Goal: Information Seeking & Learning: Find specific fact

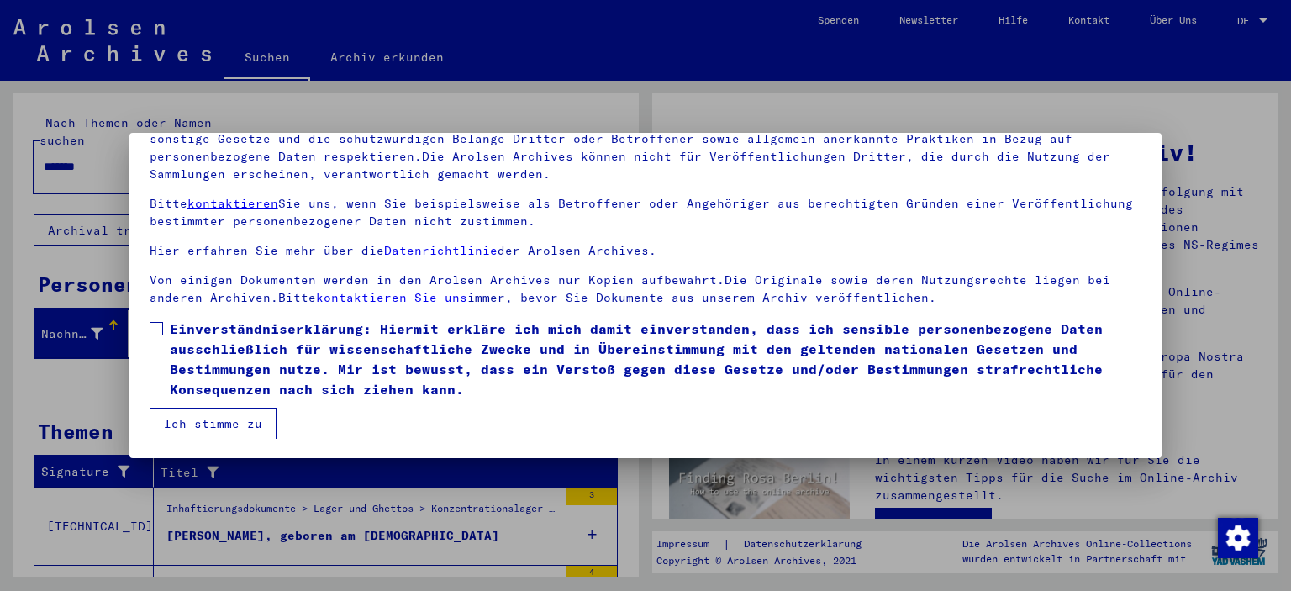
scroll to position [143, 0]
click at [155, 326] on span at bounding box center [156, 327] width 13 height 13
click at [197, 423] on button "Ich stimme zu" at bounding box center [213, 423] width 127 height 32
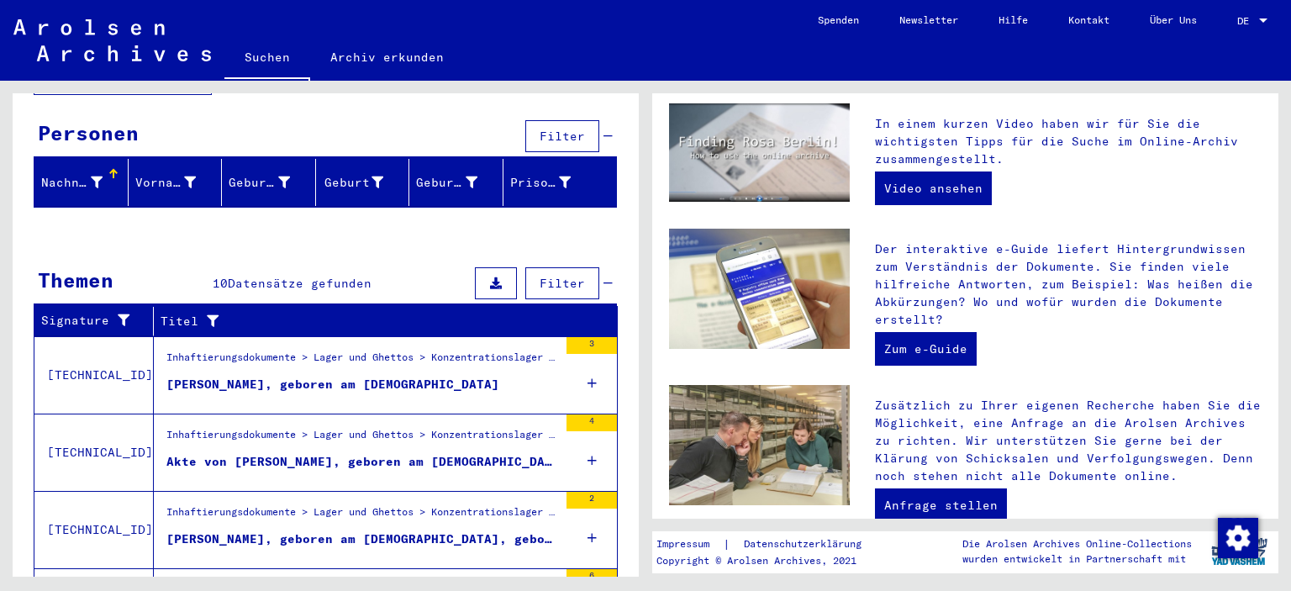
scroll to position [0, 0]
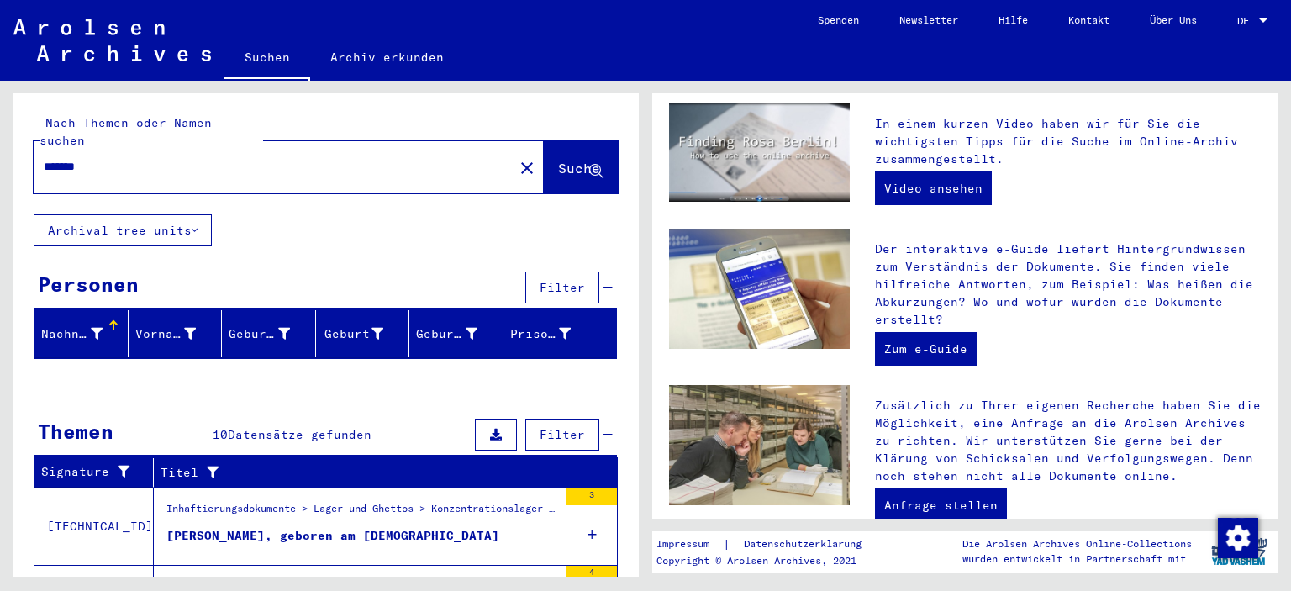
click at [63, 158] on input "******" at bounding box center [269, 167] width 450 height 18
type input "*****"
click at [558, 161] on span "Suche" at bounding box center [580, 170] width 45 height 18
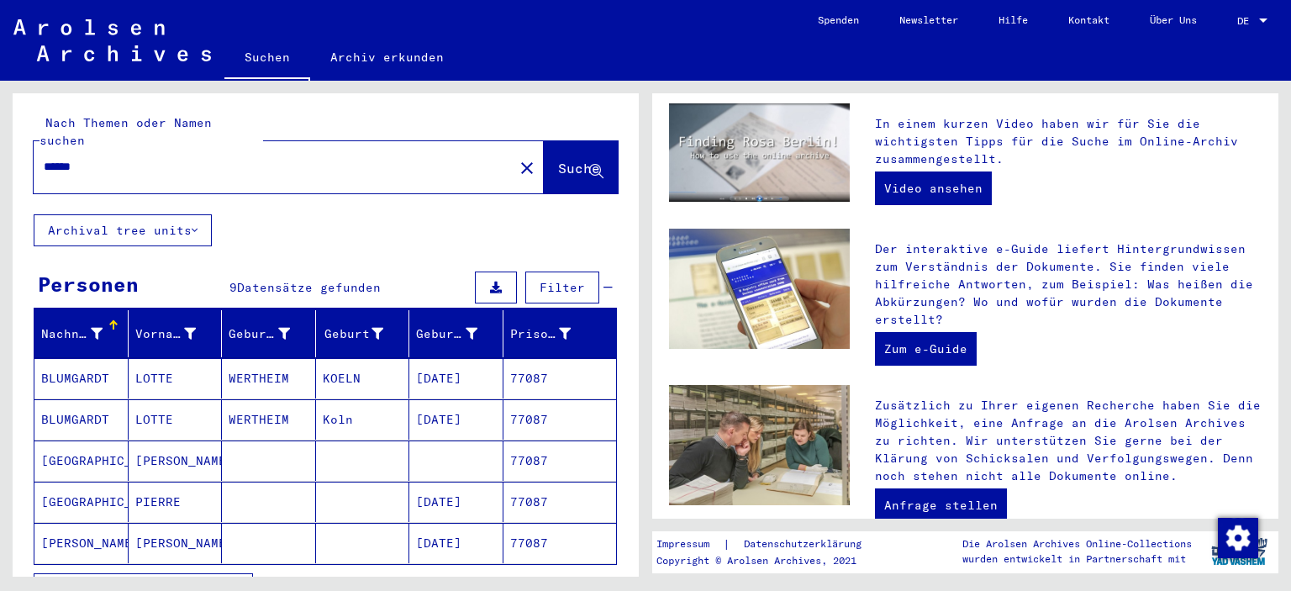
scroll to position [84, 0]
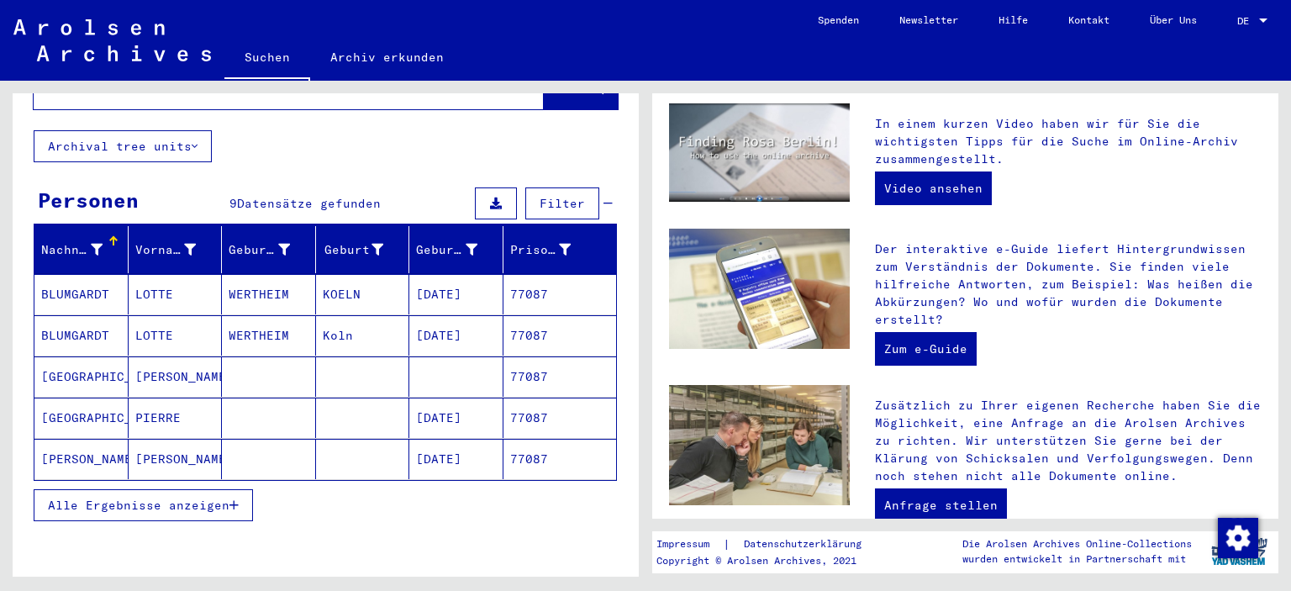
click at [234, 499] on icon "button" at bounding box center [234, 505] width 9 height 12
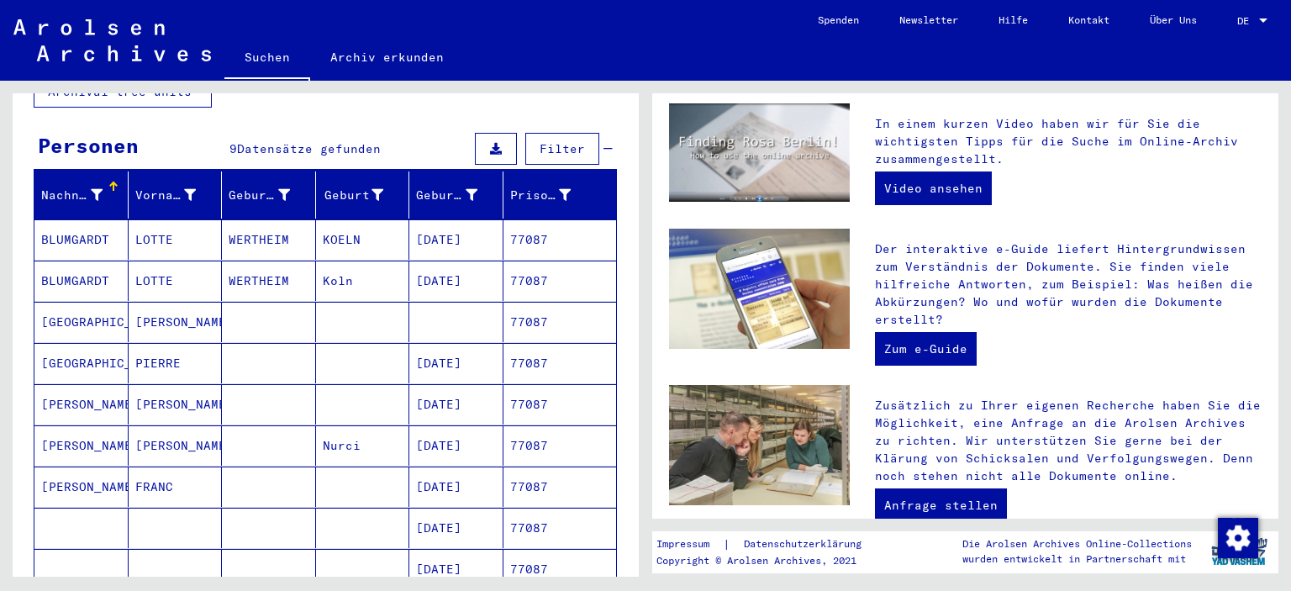
scroll to position [168, 0]
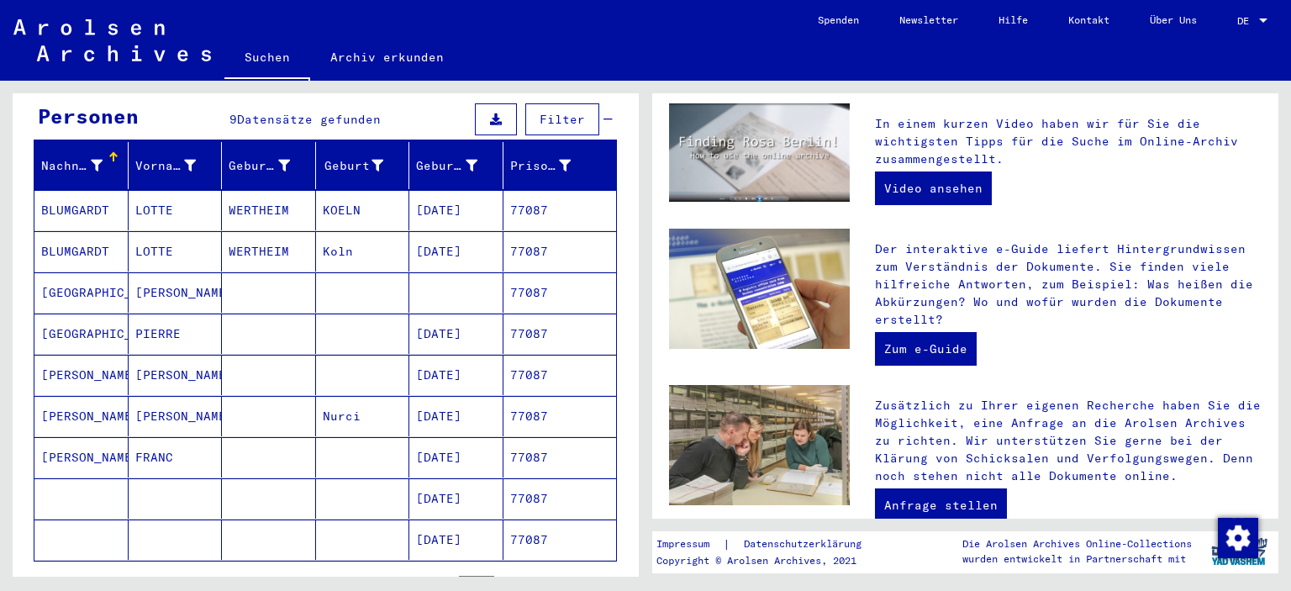
click at [67, 357] on mat-cell "[PERSON_NAME]" at bounding box center [81, 375] width 94 height 40
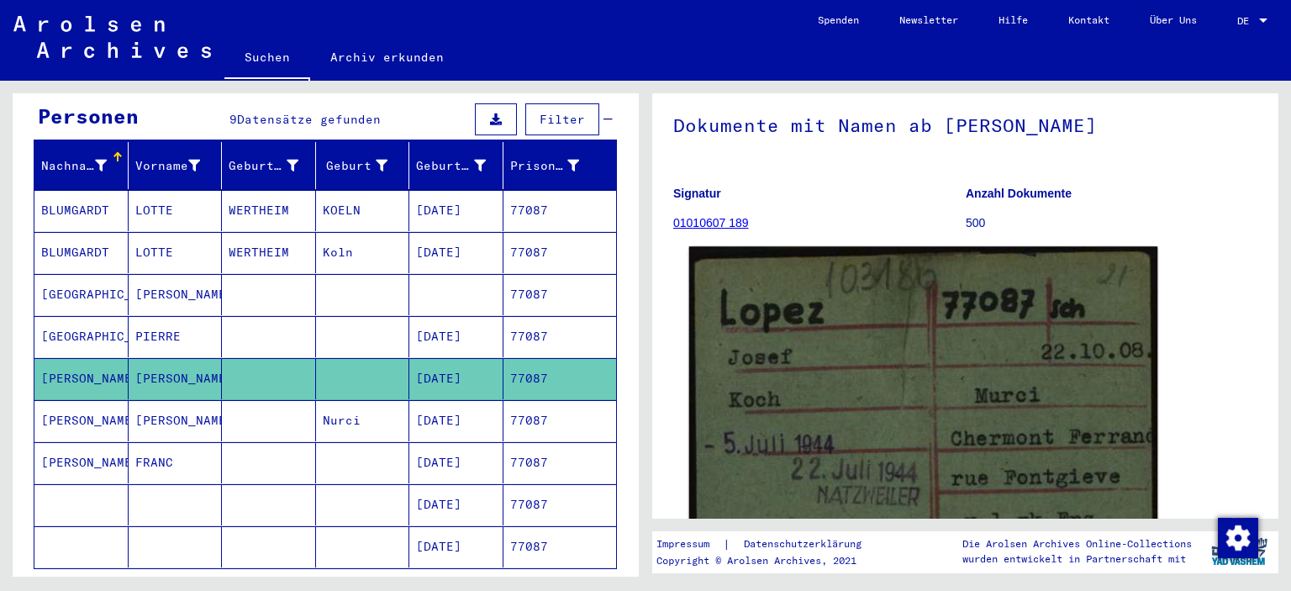
scroll to position [84, 0]
click at [861, 373] on img at bounding box center [923, 431] width 469 height 367
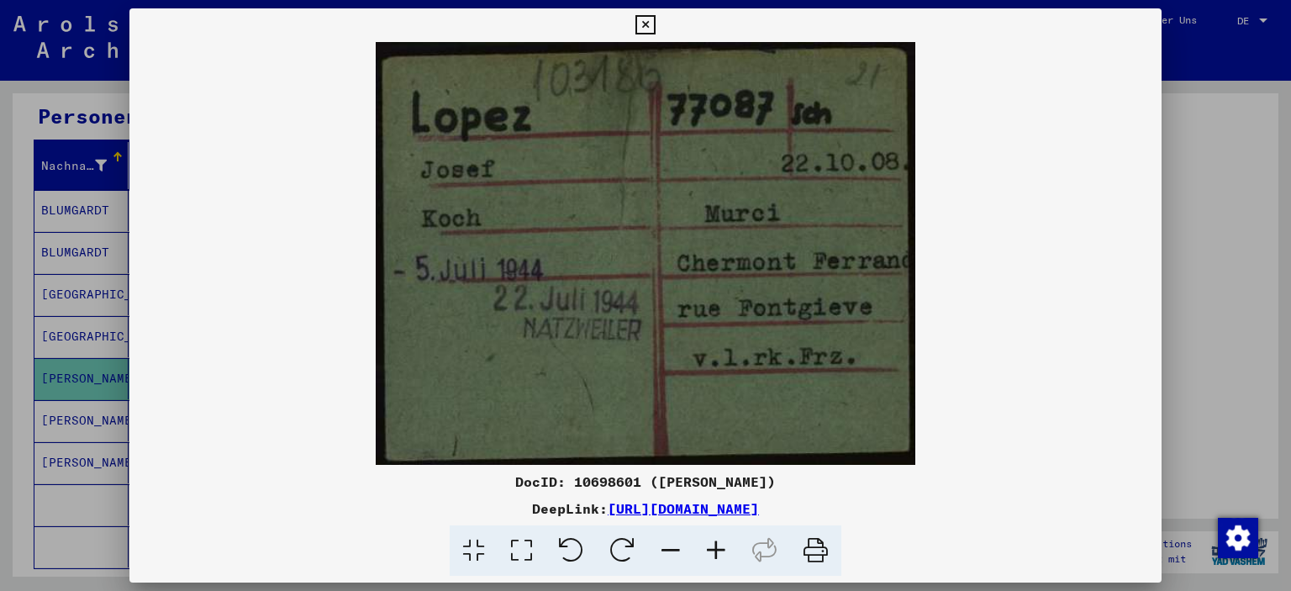
click at [642, 25] on icon at bounding box center [645, 25] width 19 height 20
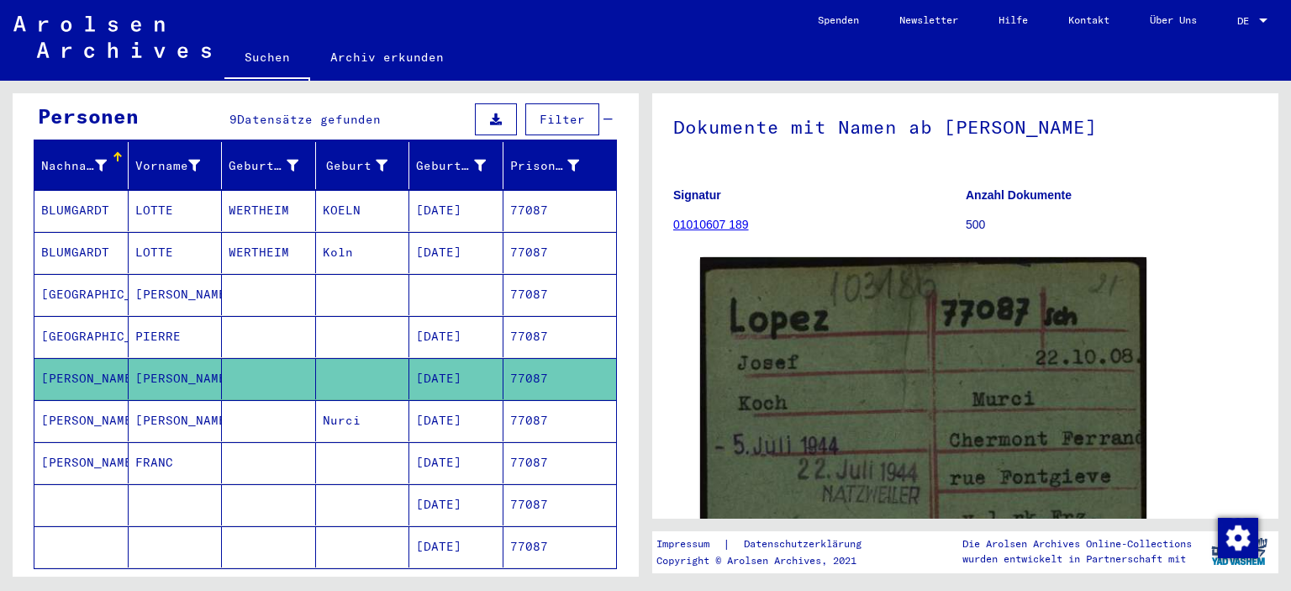
click at [145, 400] on mat-cell "[PERSON_NAME]" at bounding box center [176, 420] width 94 height 41
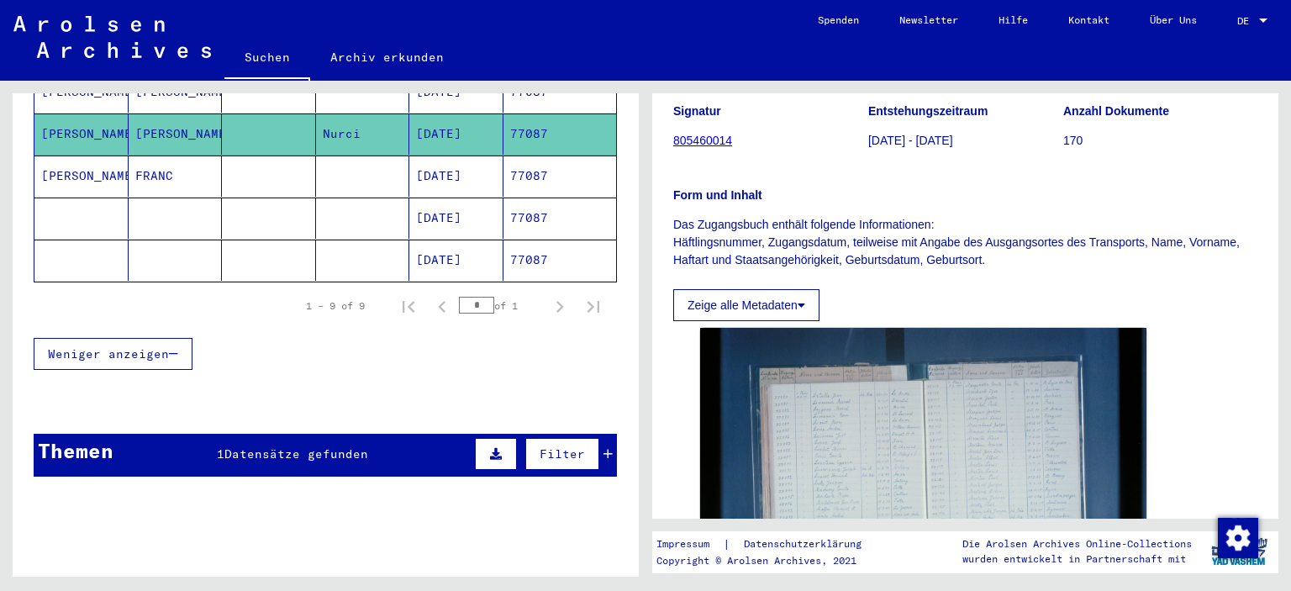
scroll to position [474, 0]
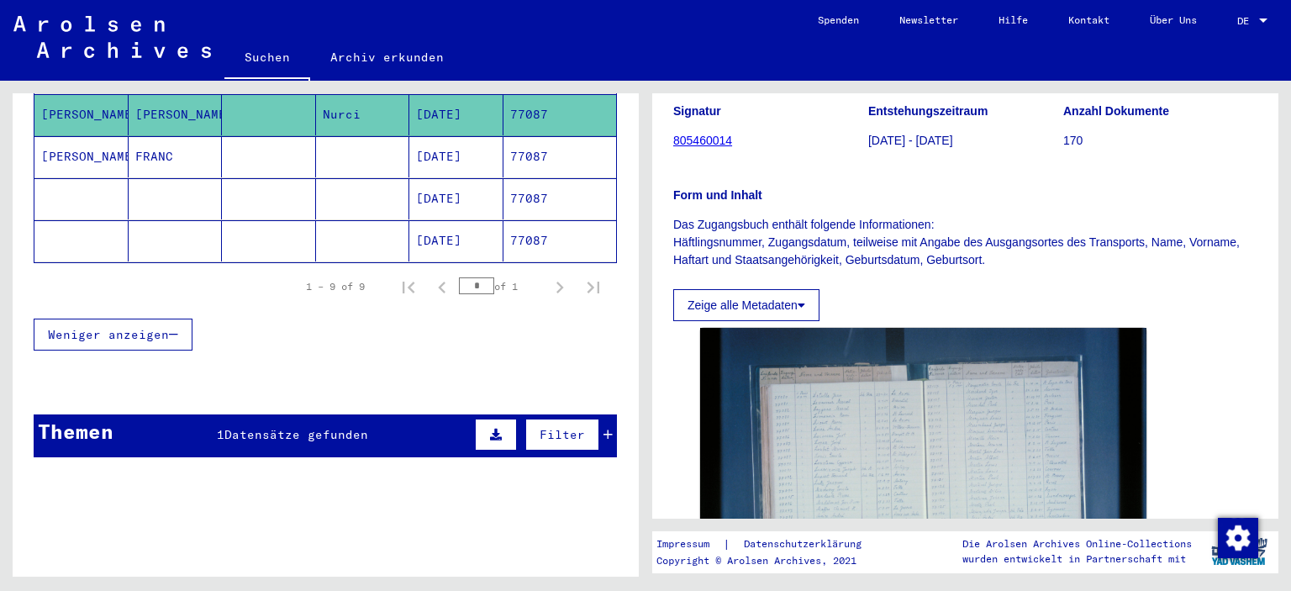
click at [604, 429] on icon at bounding box center [608, 435] width 9 height 12
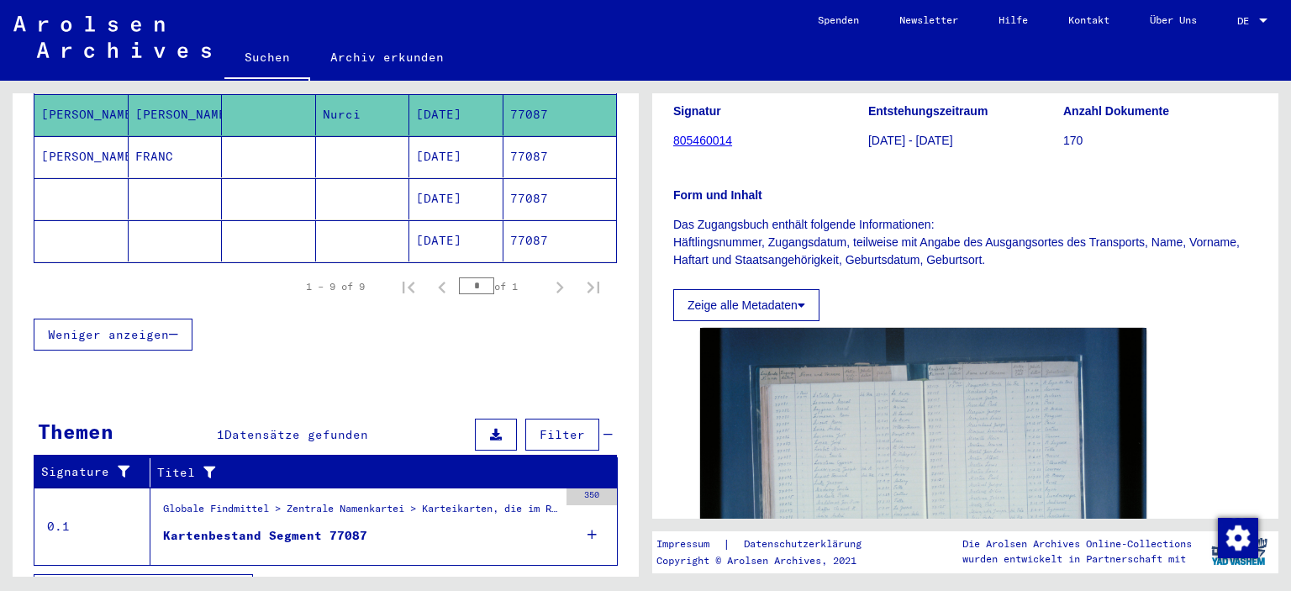
scroll to position [488, 0]
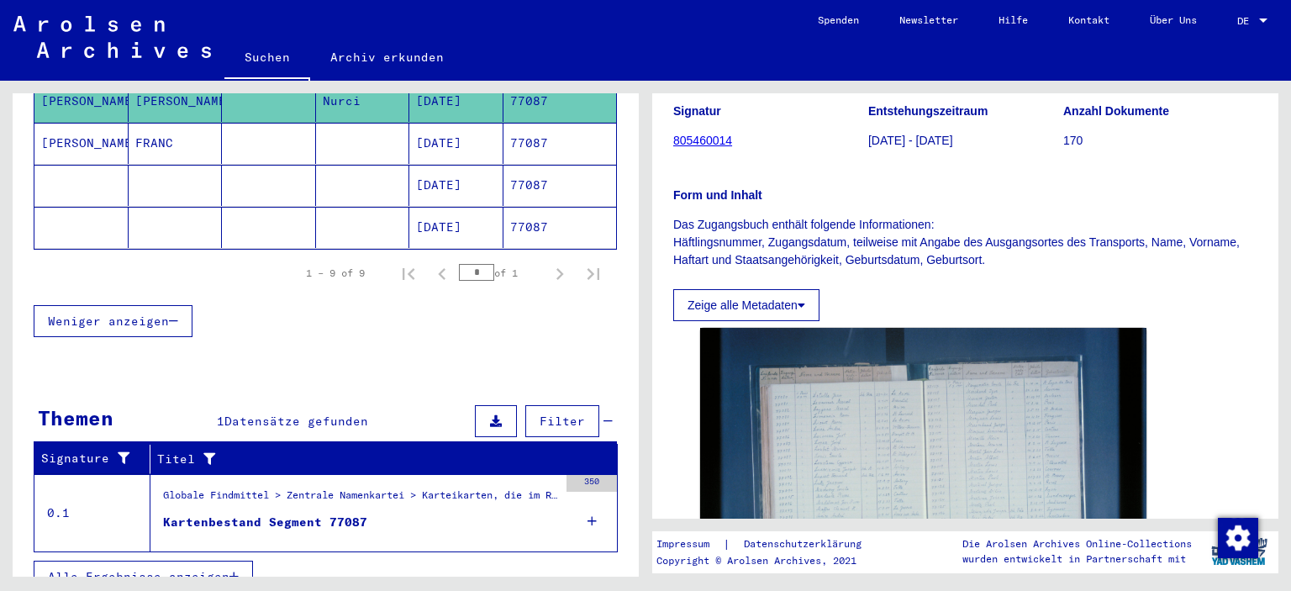
click at [246, 514] on div "Kartenbestand Segment 77087" at bounding box center [265, 523] width 204 height 18
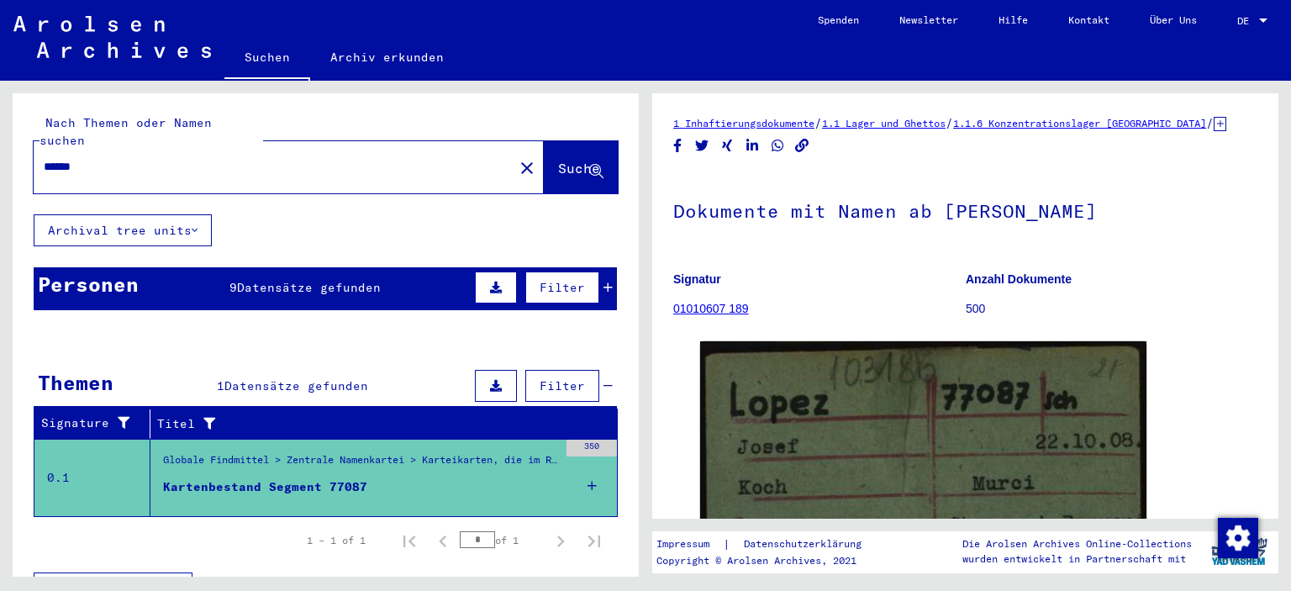
drag, startPoint x: 86, startPoint y: 151, endPoint x: 0, endPoint y: 142, distance: 86.2
click at [0, 142] on div "Nach Themen oder Namen suchen ***** close Suche Archival tree units Personen 9 …" at bounding box center [323, 329] width 646 height 496
paste input "*******"
click at [558, 160] on span "Suche" at bounding box center [579, 168] width 42 height 17
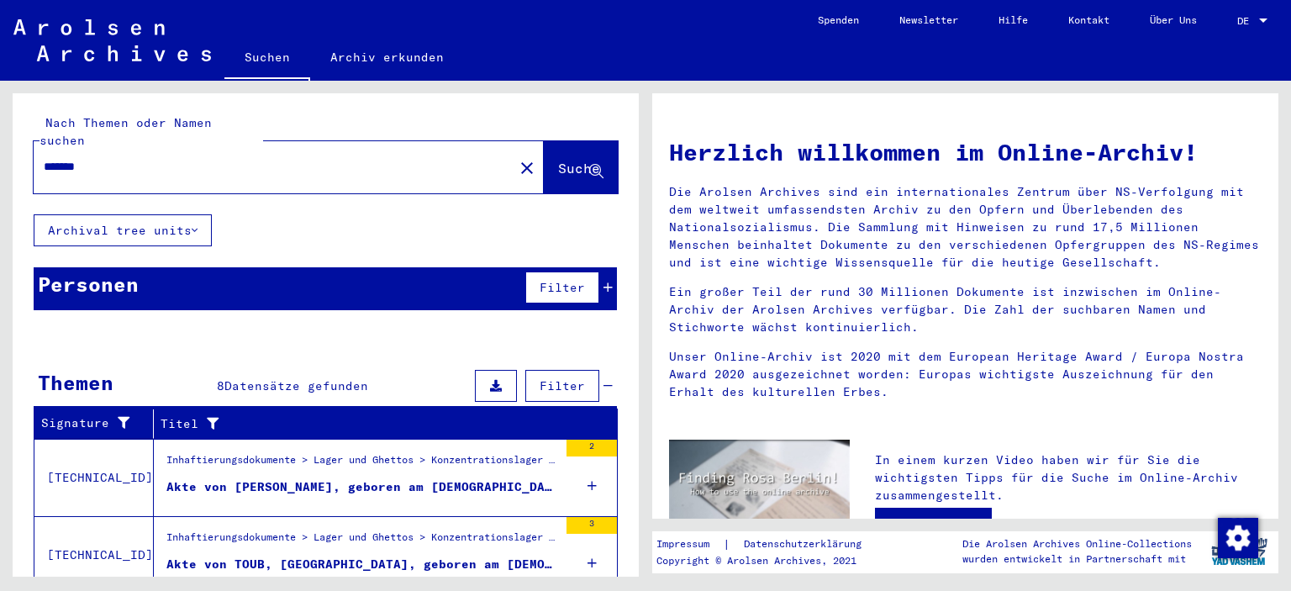
click at [75, 158] on input "*******" at bounding box center [269, 167] width 450 height 18
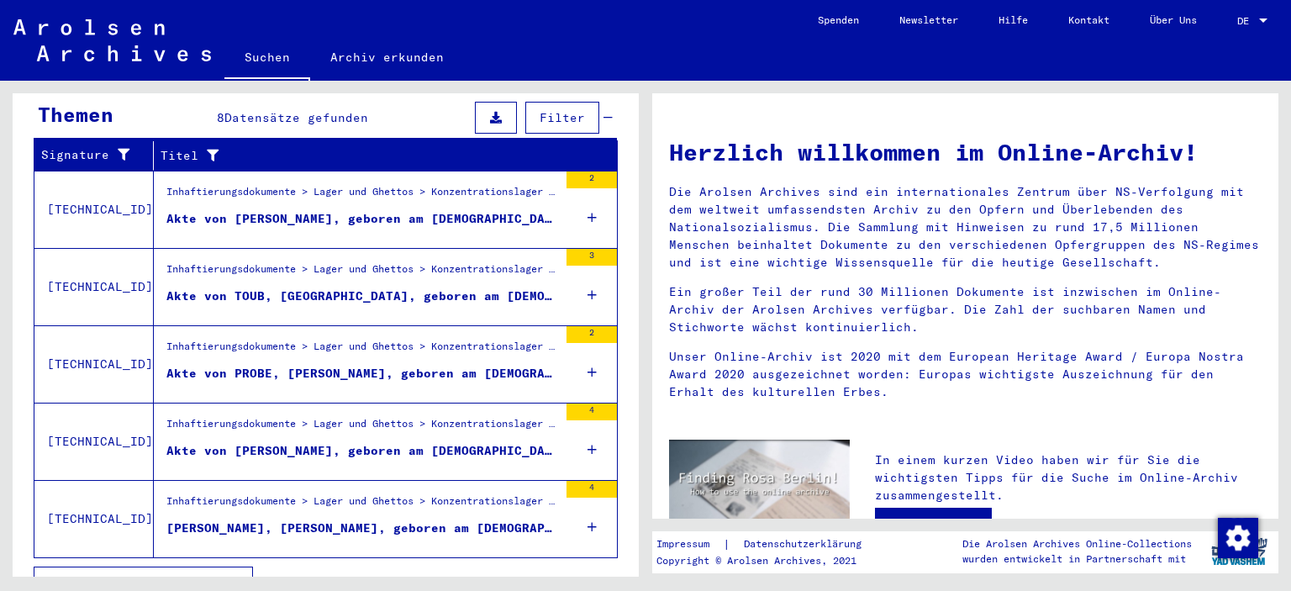
scroll to position [277, 0]
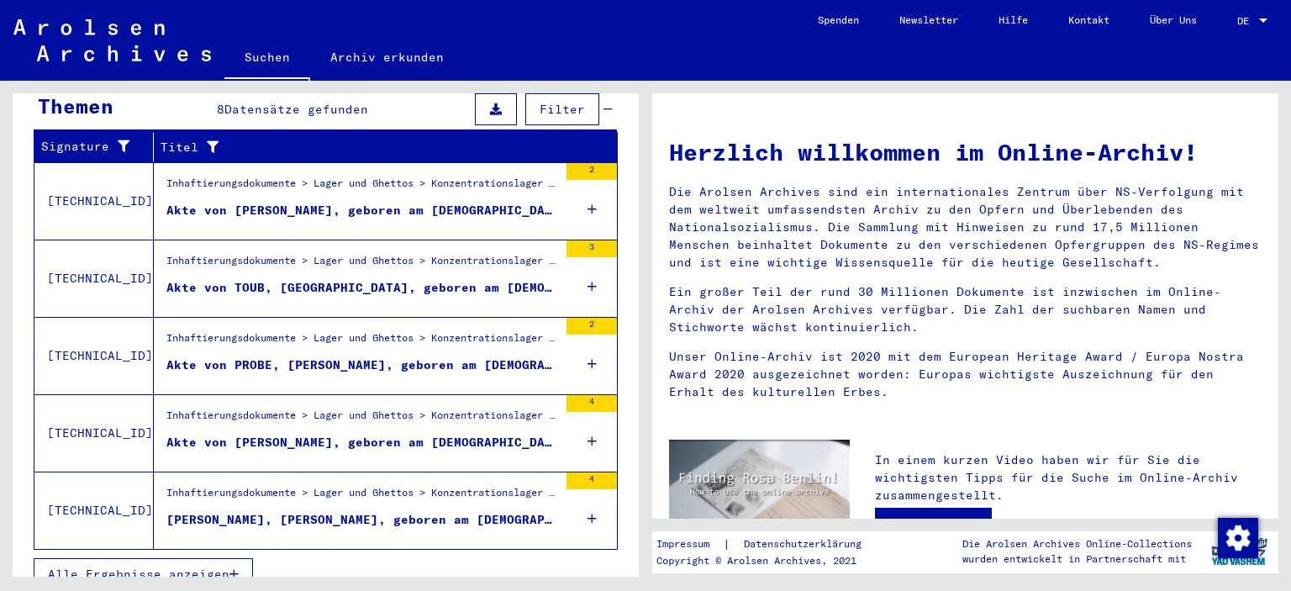
type input "******"
click at [234, 568] on icon "button" at bounding box center [234, 574] width 9 height 12
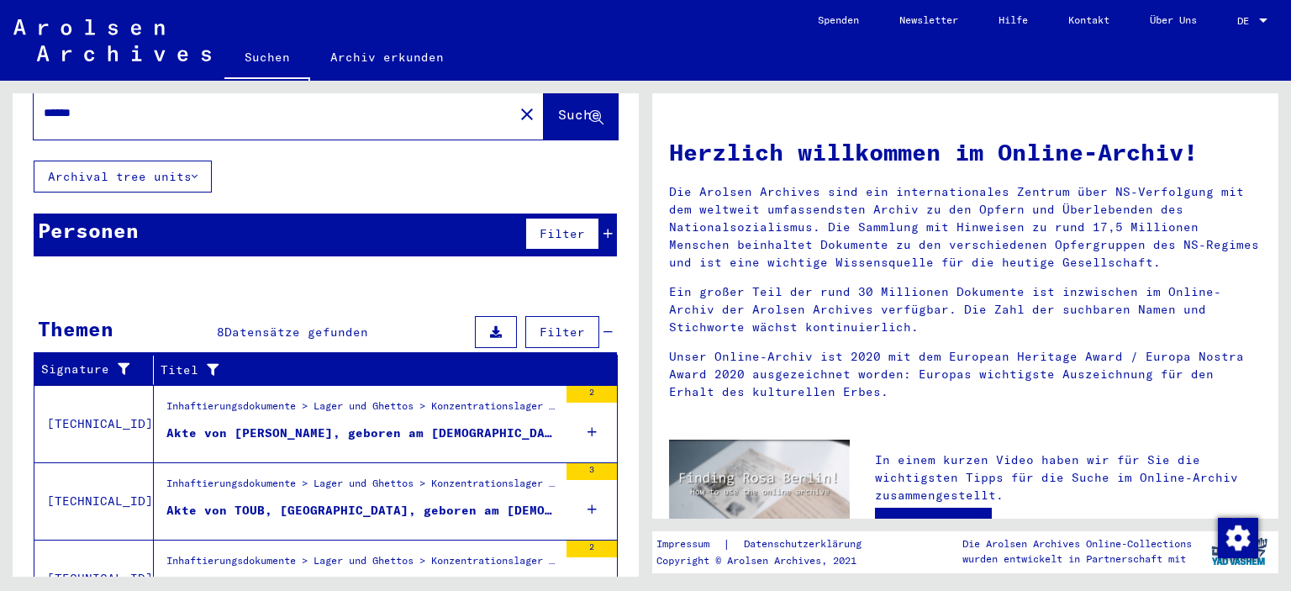
scroll to position [24, 0]
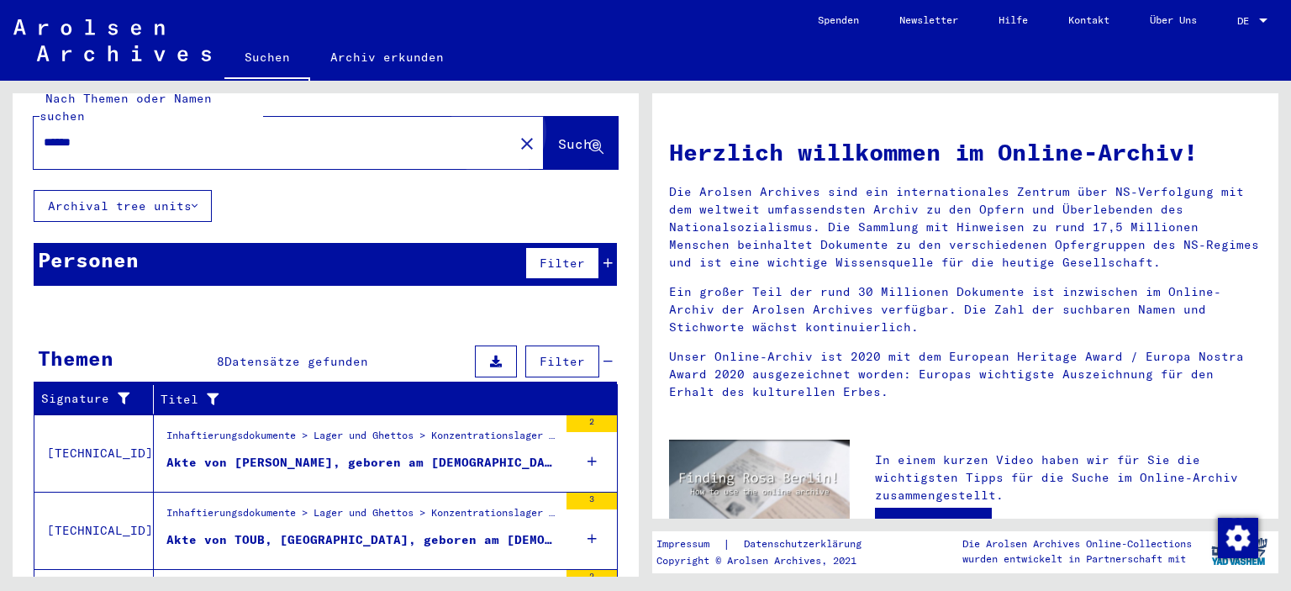
click at [558, 135] on span "Suche" at bounding box center [579, 143] width 42 height 17
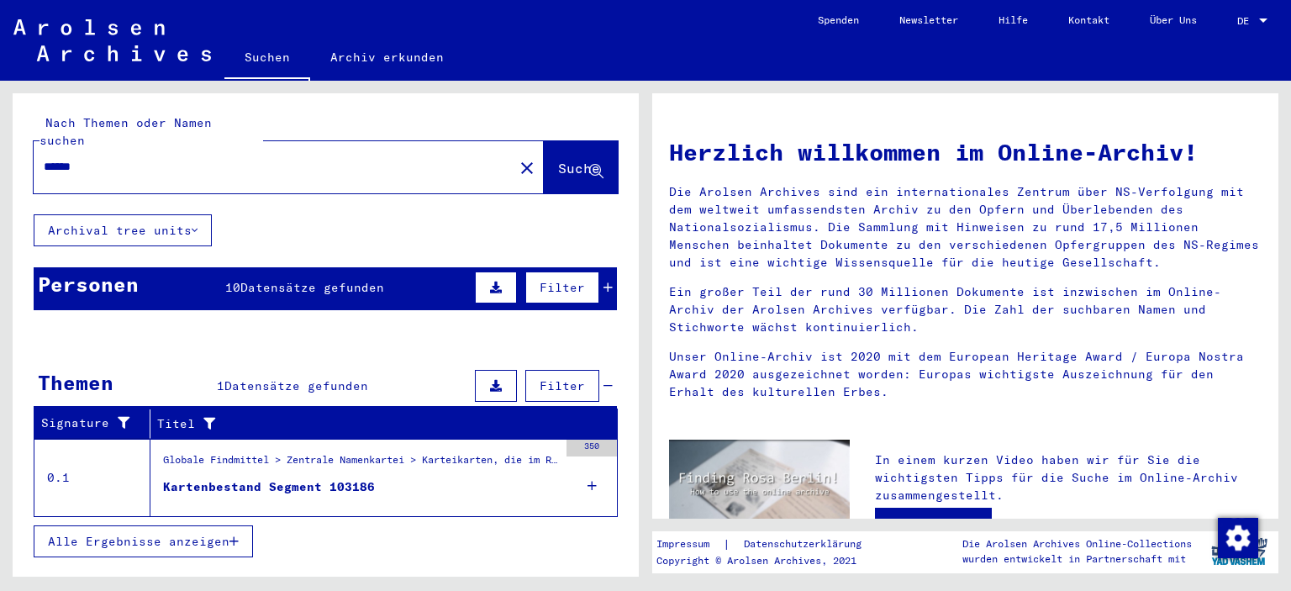
click at [600, 267] on div "Personen 10 Datensätze gefunden Filter" at bounding box center [326, 288] width 584 height 43
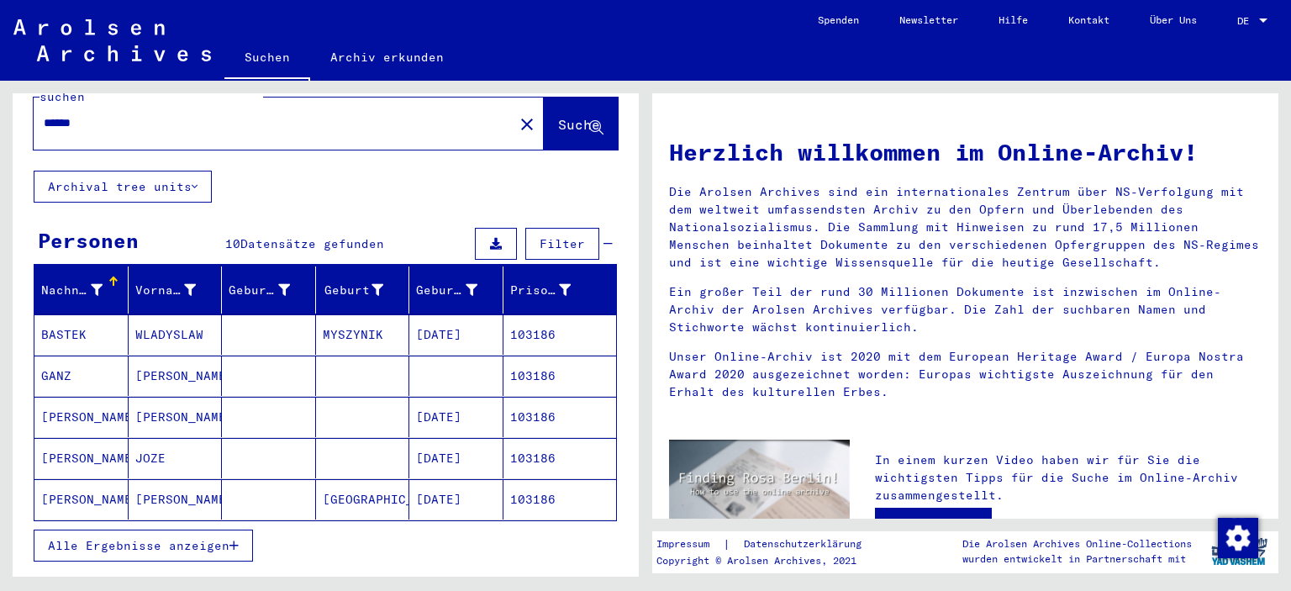
scroll to position [84, 0]
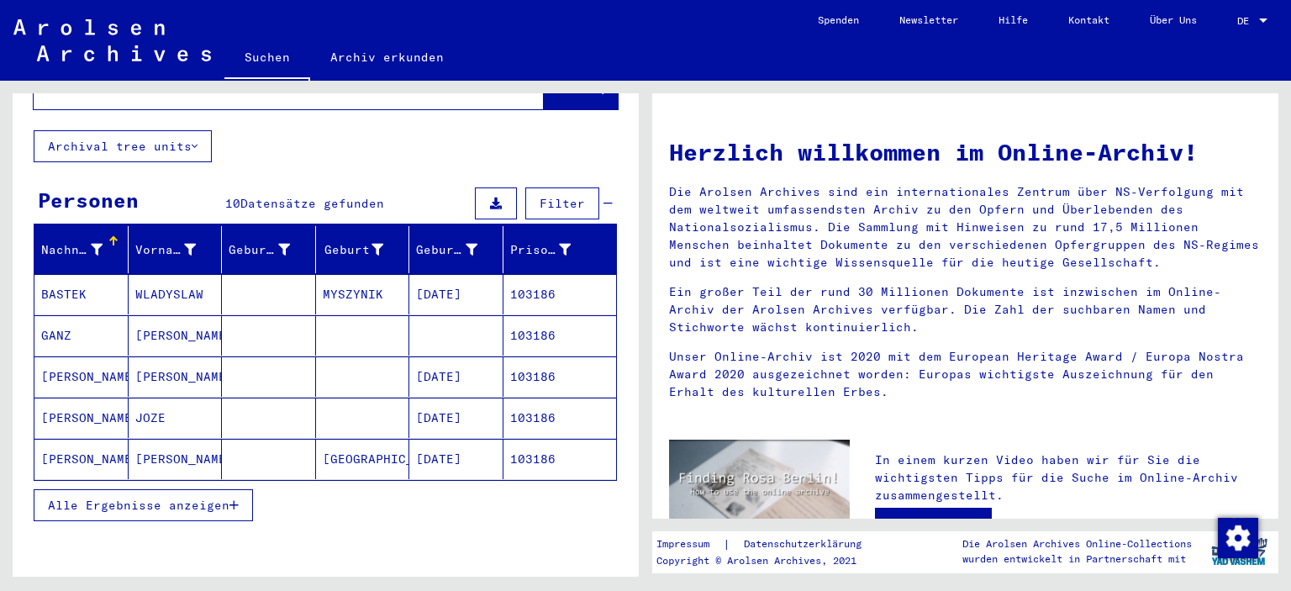
click at [234, 499] on icon "button" at bounding box center [234, 505] width 9 height 12
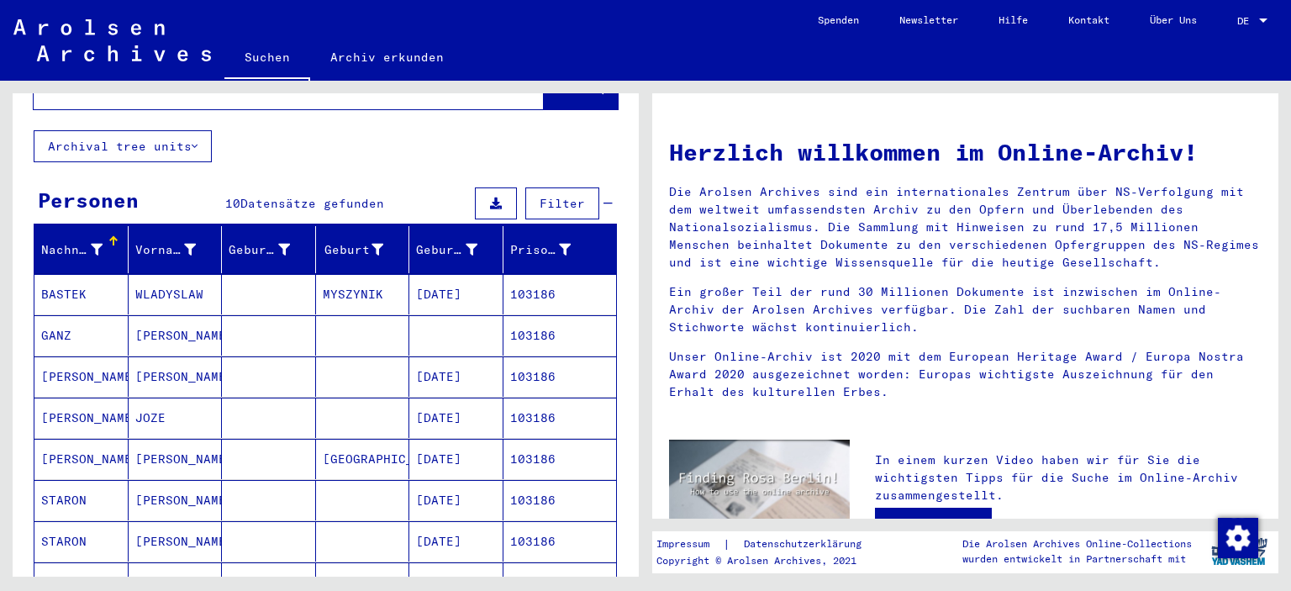
click at [69, 356] on mat-cell "[PERSON_NAME]" at bounding box center [81, 376] width 94 height 40
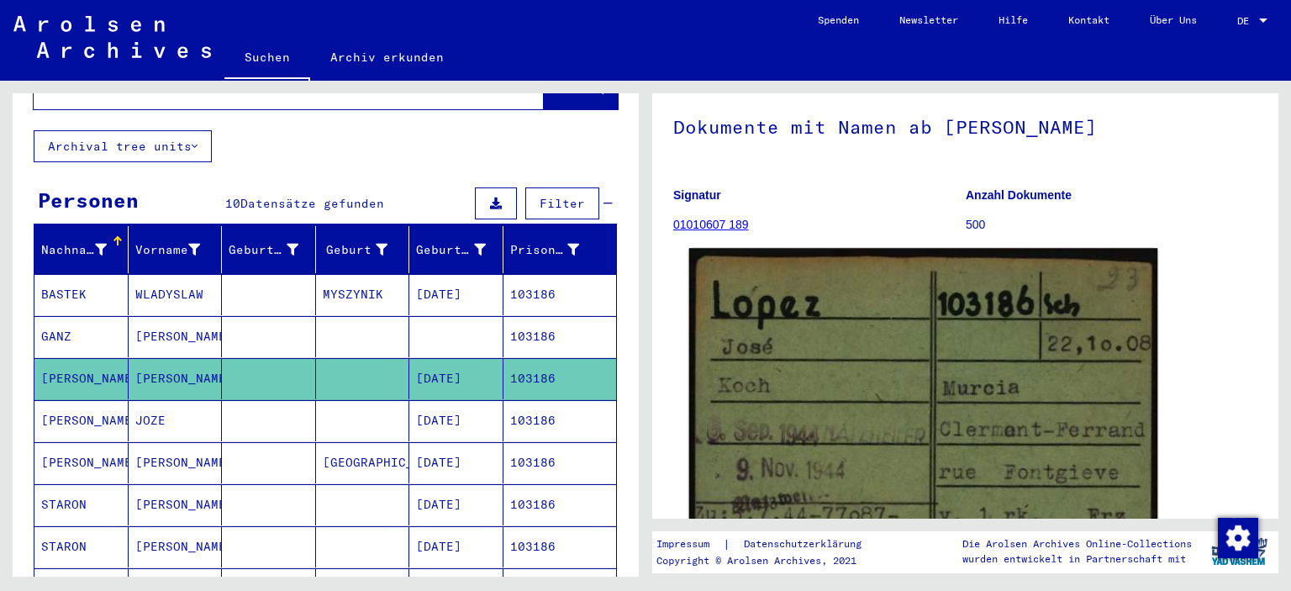
scroll to position [168, 0]
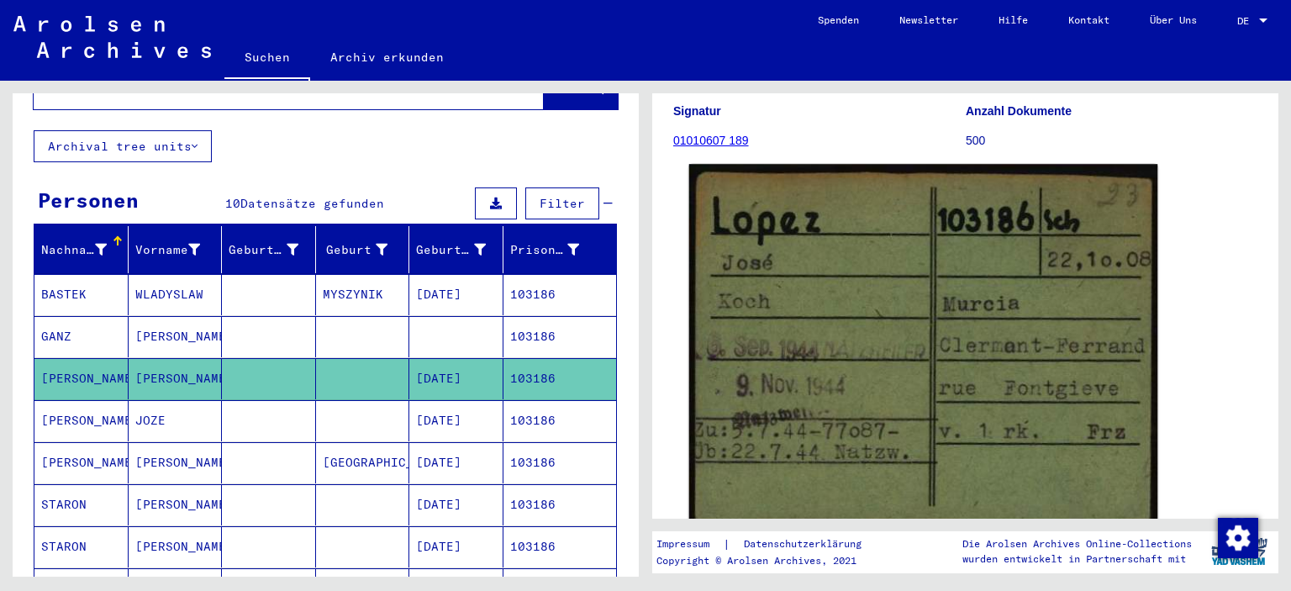
click at [868, 379] on img at bounding box center [923, 347] width 469 height 367
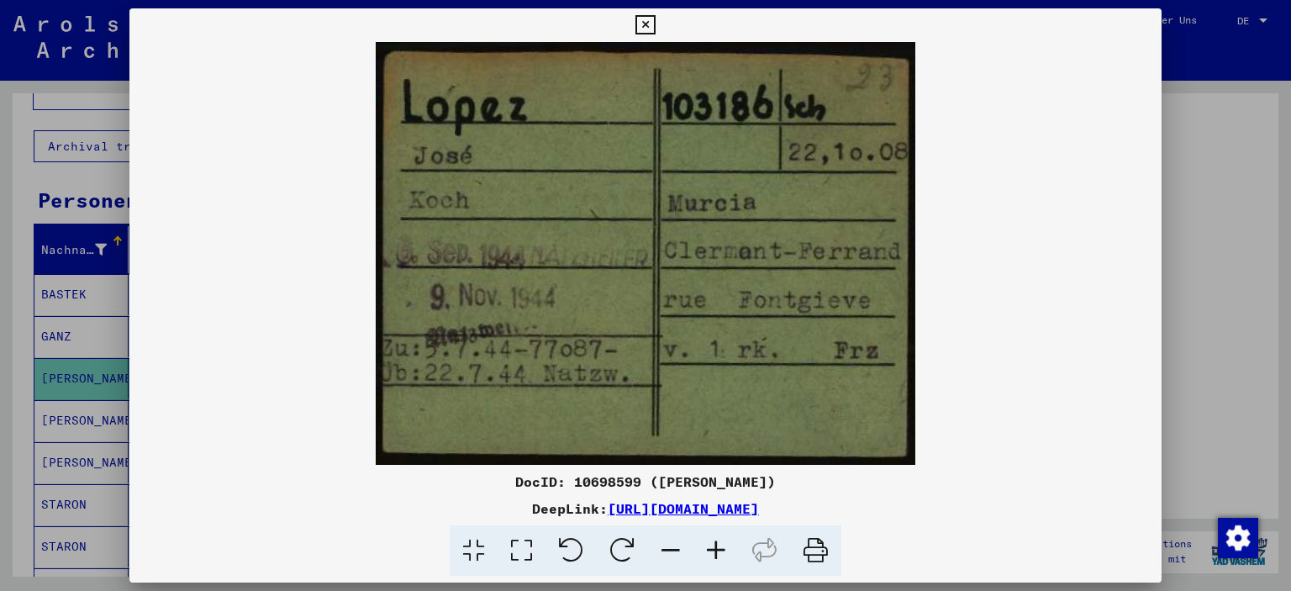
click at [646, 25] on icon at bounding box center [645, 25] width 19 height 20
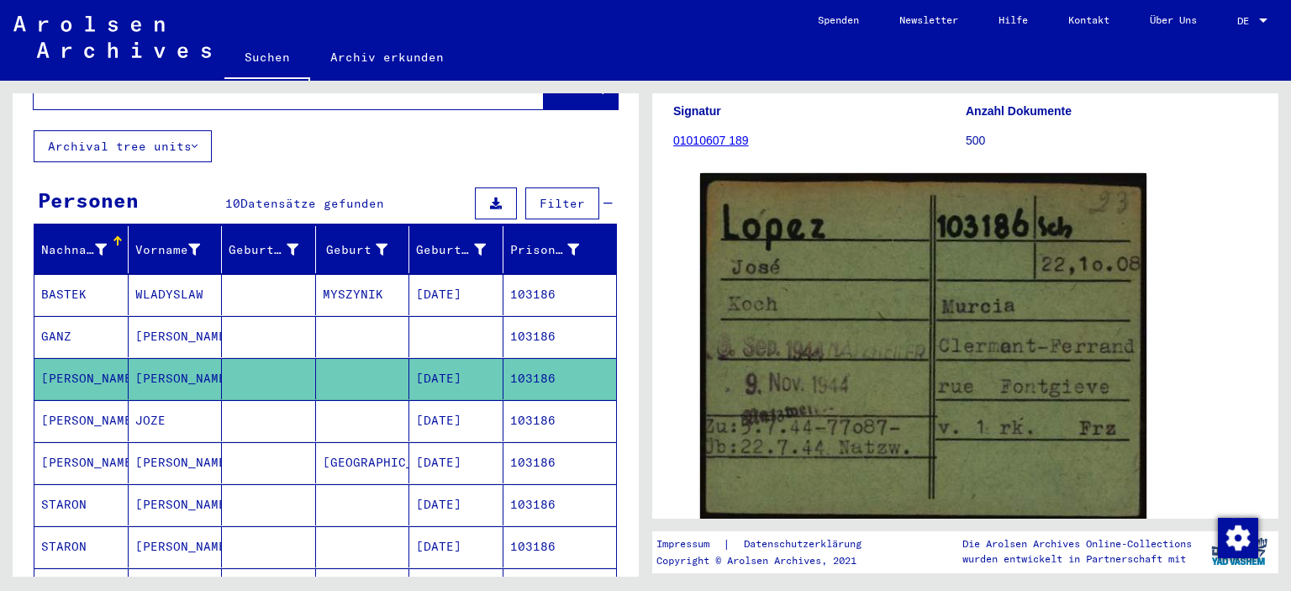
click at [152, 402] on mat-cell "JOZE" at bounding box center [176, 420] width 94 height 41
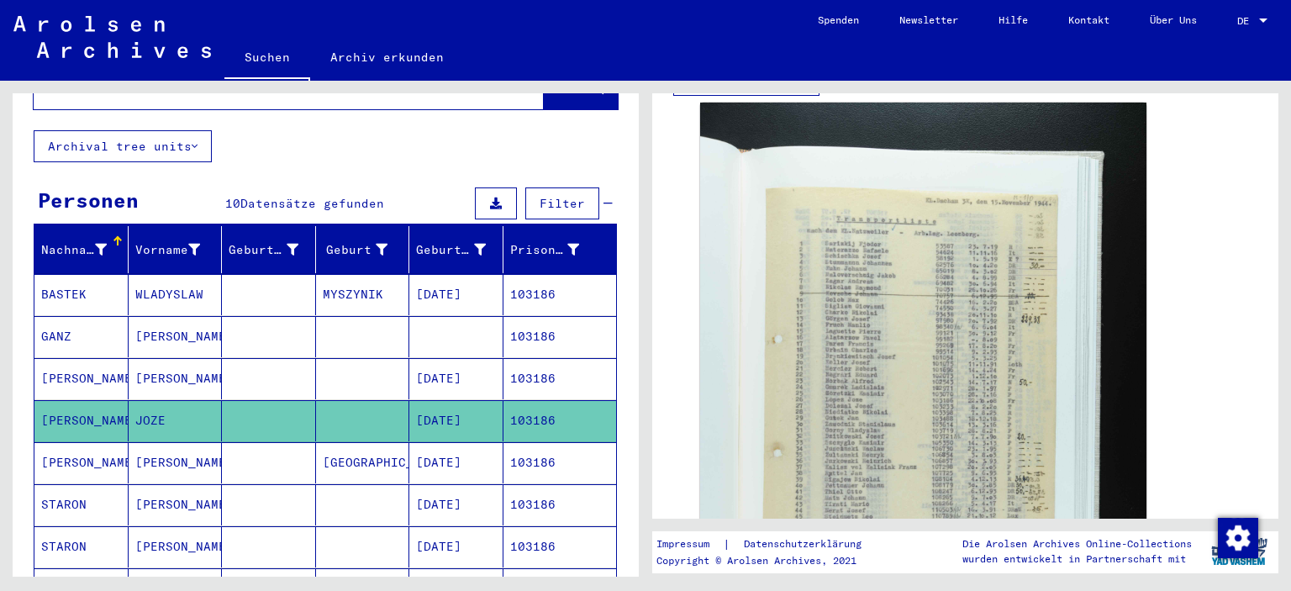
scroll to position [252, 0]
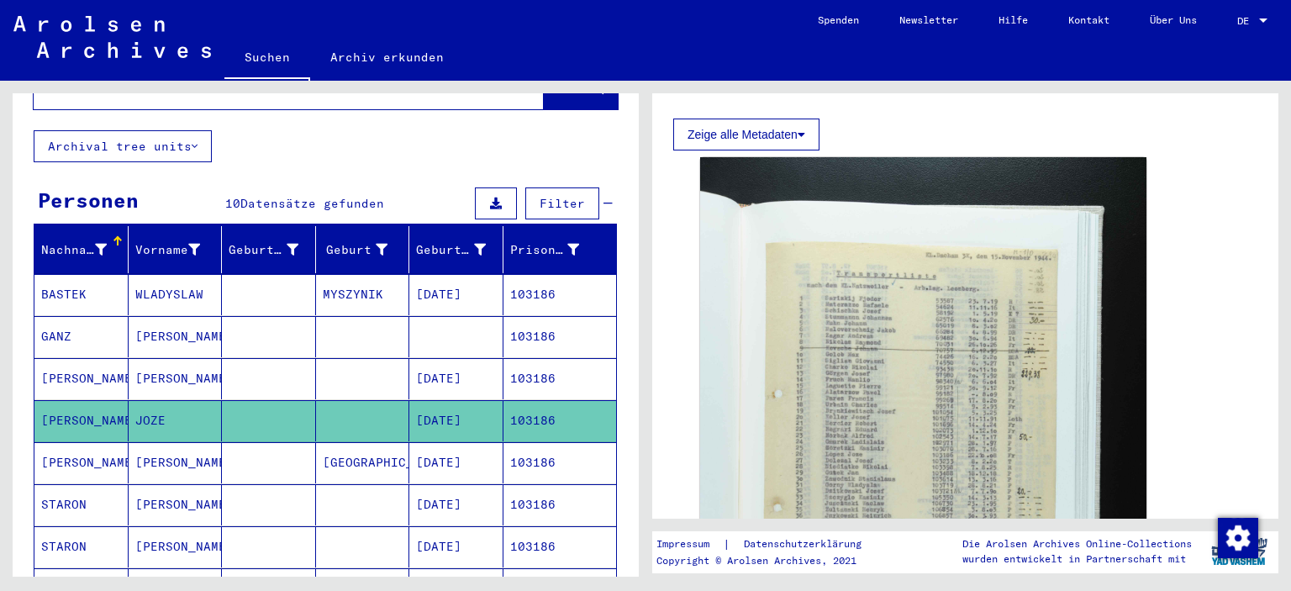
click at [166, 442] on mat-cell "[PERSON_NAME]" at bounding box center [176, 462] width 94 height 41
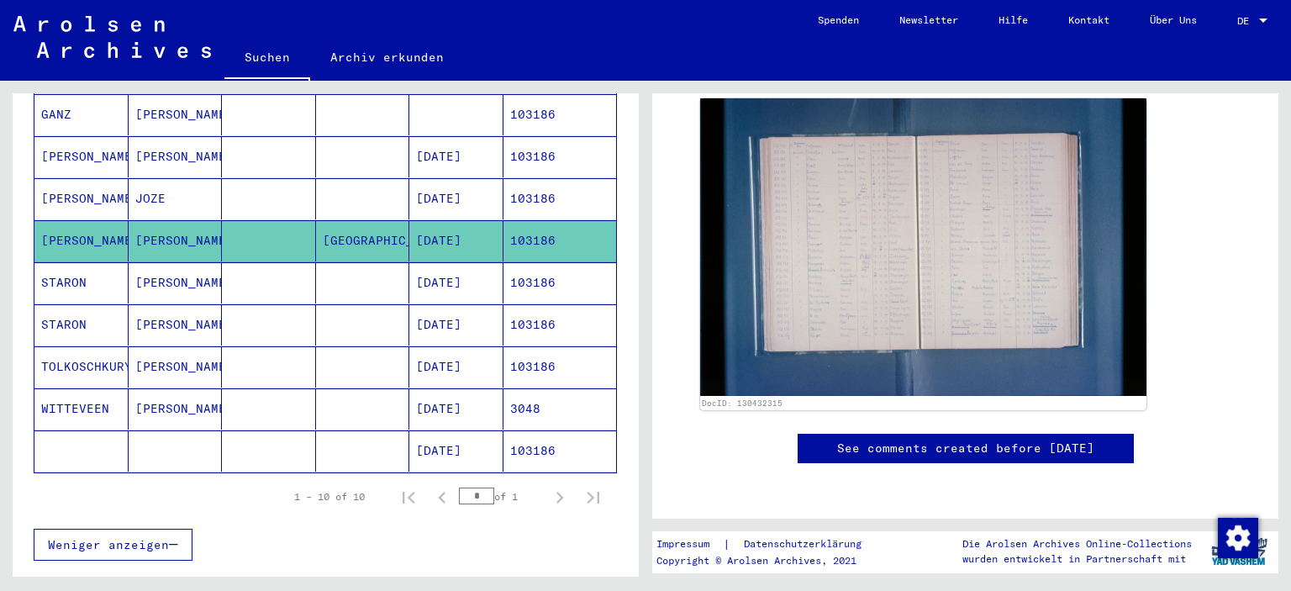
scroll to position [336, 0]
